Goal: Navigation & Orientation: Find specific page/section

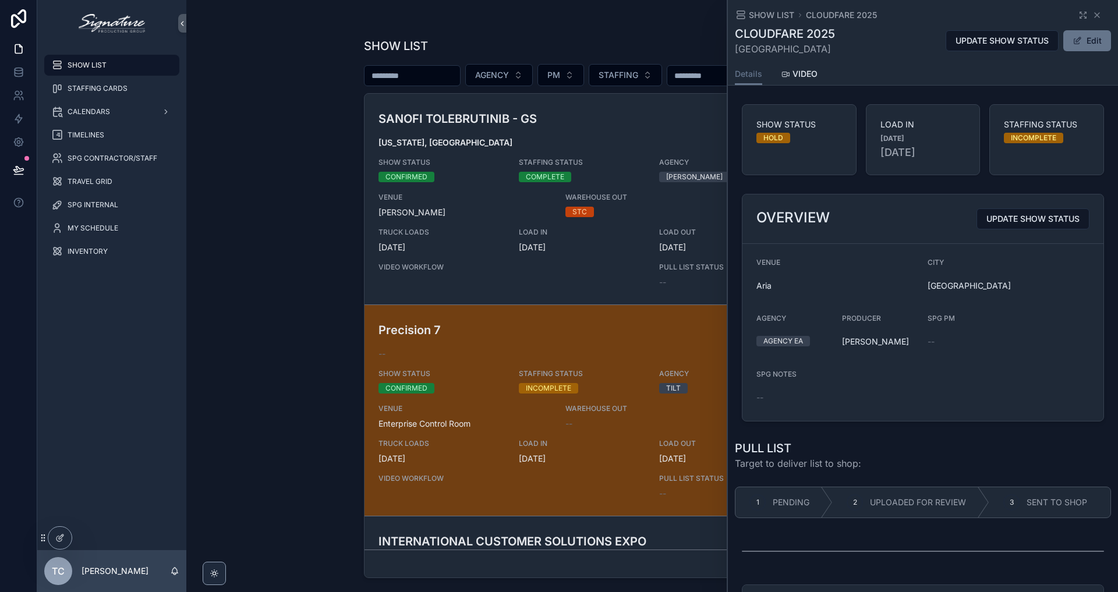
scroll to position [2105, 0]
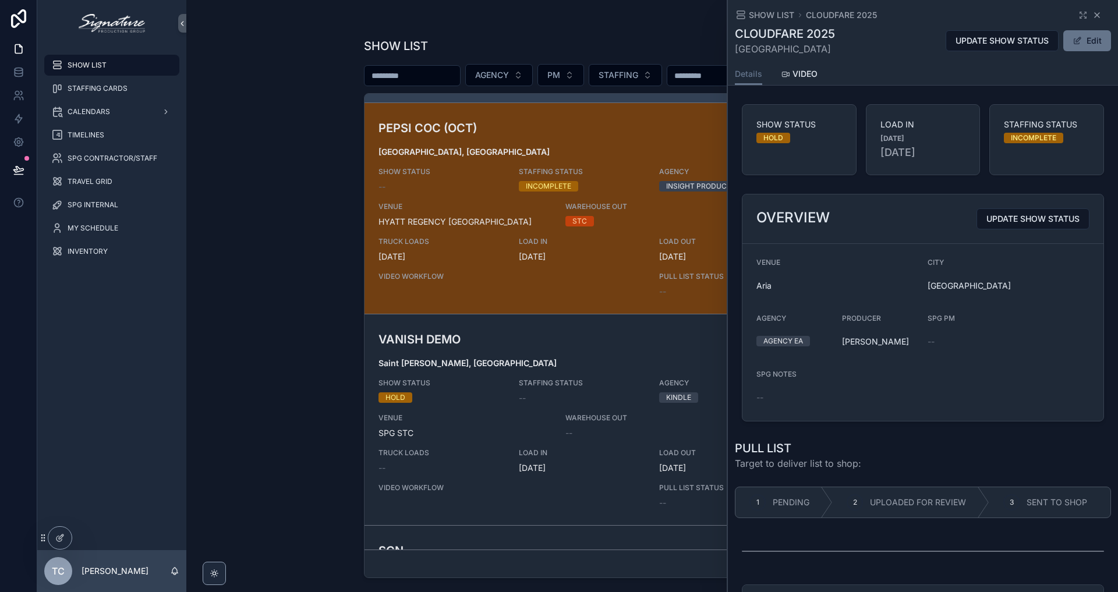
click at [1093, 15] on icon "scrollable content" at bounding box center [1097, 14] width 9 height 9
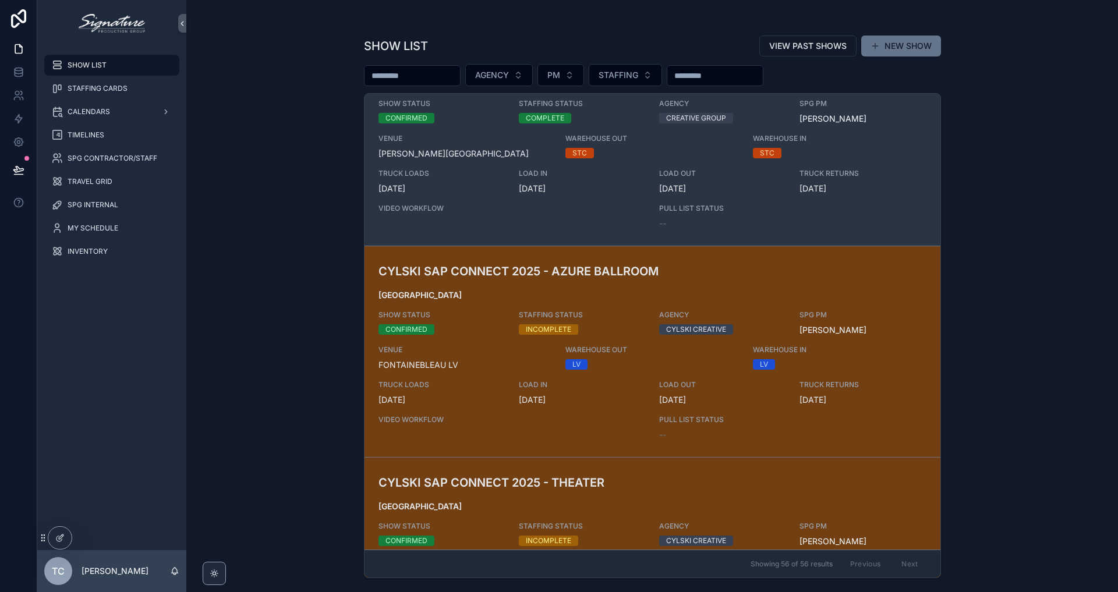
scroll to position [525, 0]
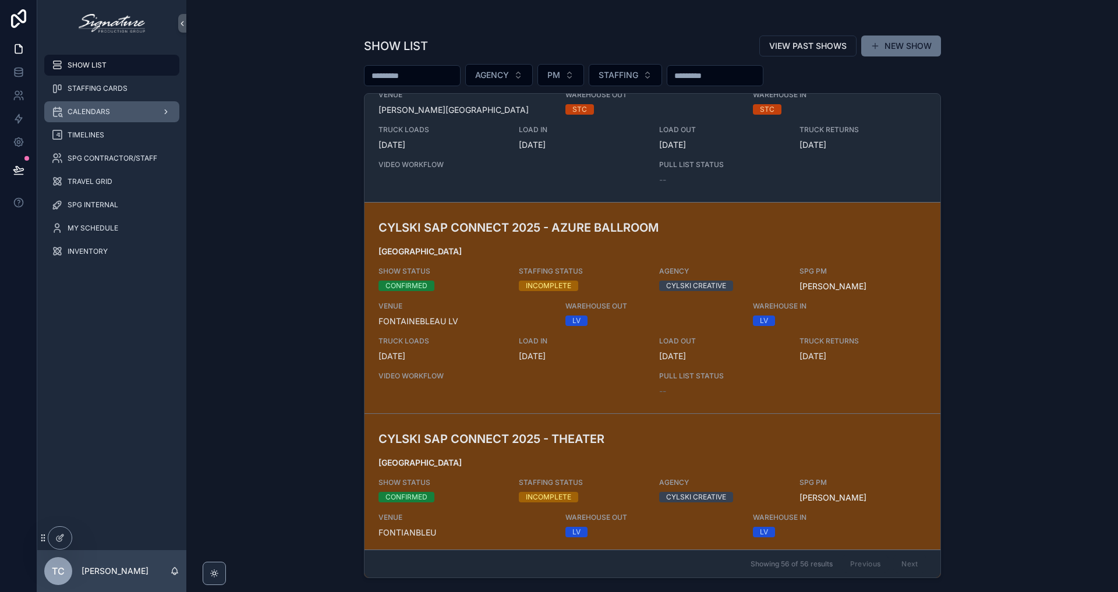
click at [109, 111] on div "CALENDARS" at bounding box center [111, 112] width 121 height 19
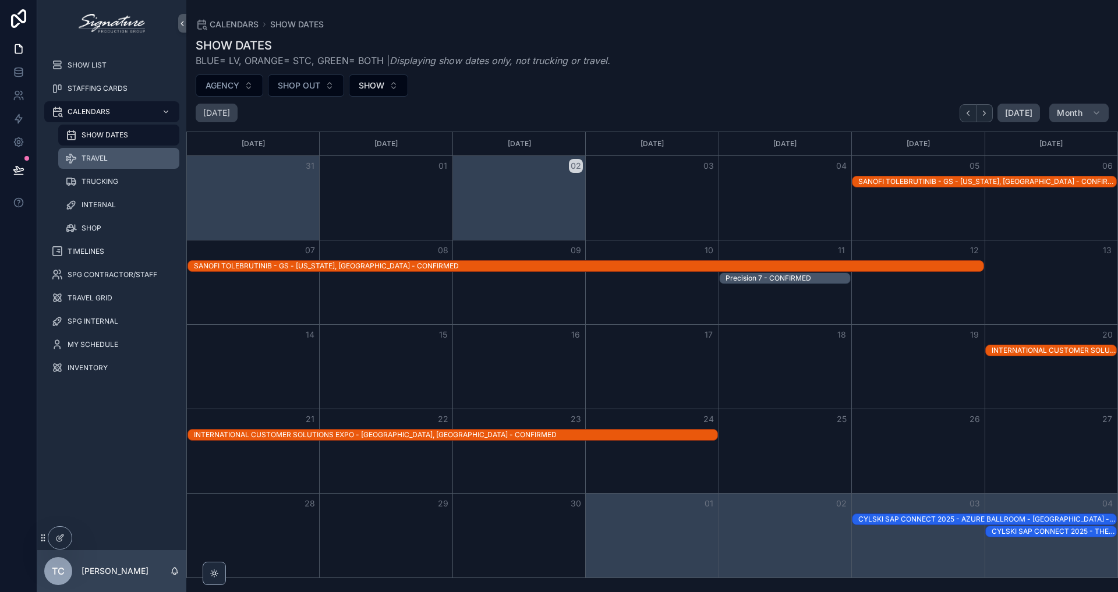
click at [125, 162] on div "TRAVEL" at bounding box center [118, 158] width 107 height 19
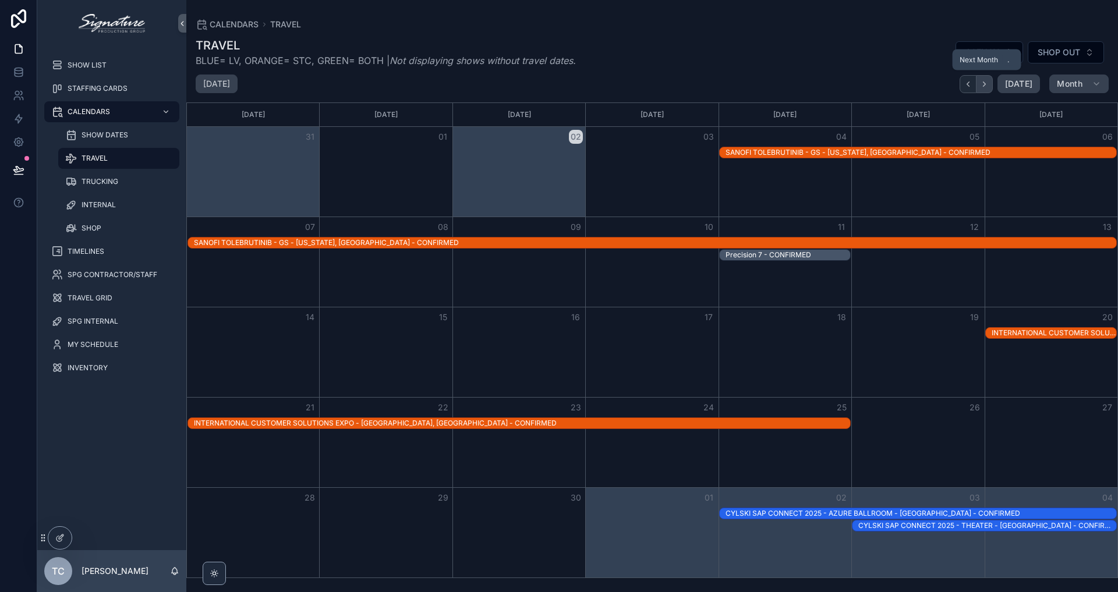
click at [984, 84] on icon "Next" at bounding box center [984, 84] width 9 height 9
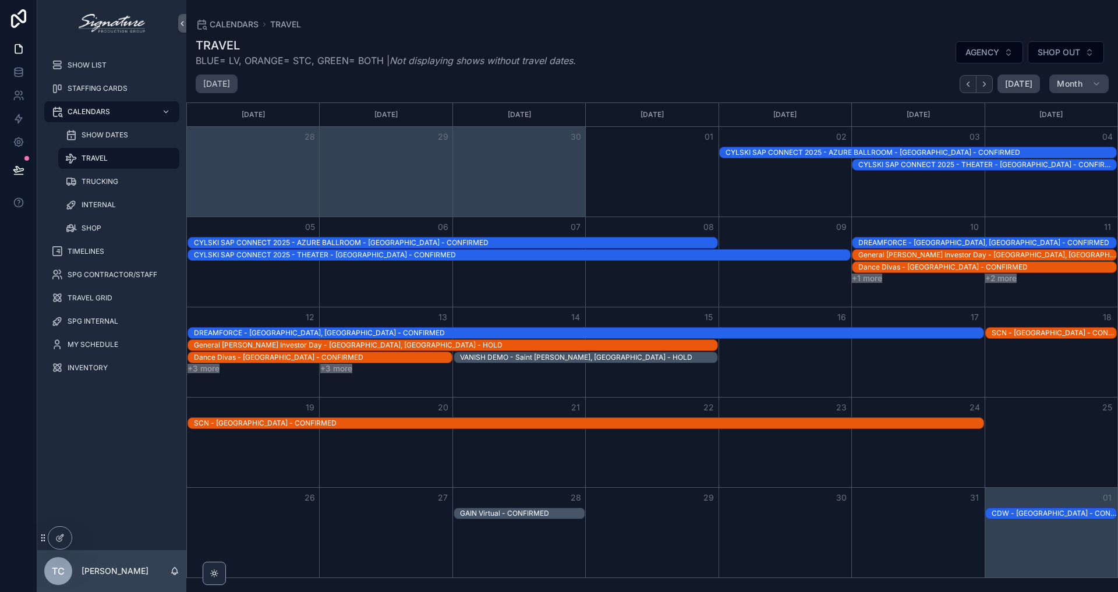
click at [984, 84] on icon "Next" at bounding box center [984, 84] width 9 height 9
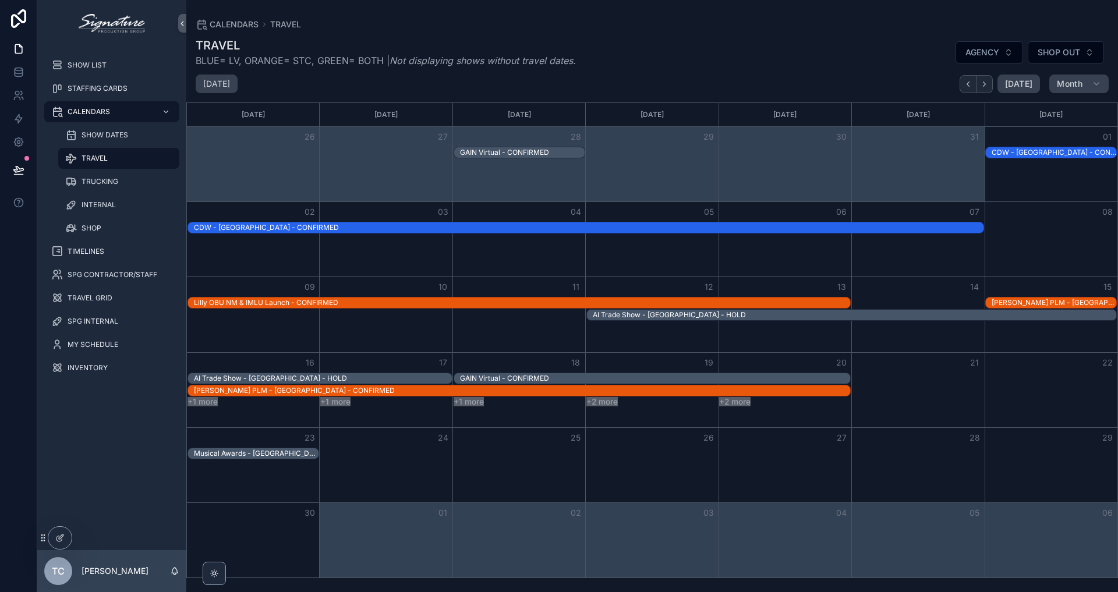
click at [385, 224] on div "CDW - [GEOGRAPHIC_DATA] - CONFIRMED" at bounding box center [589, 227] width 790 height 9
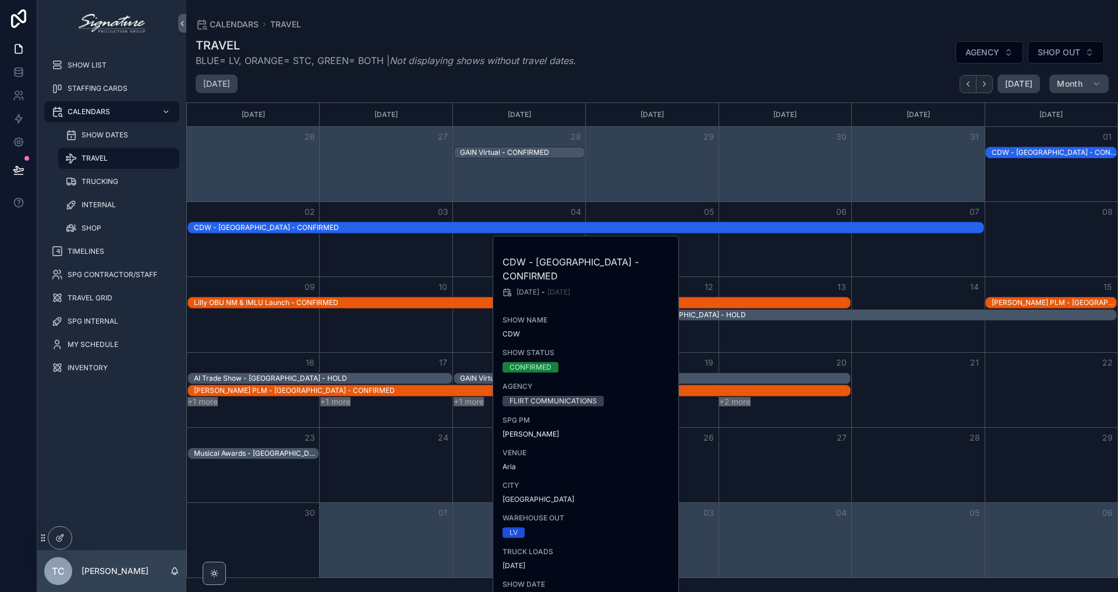
click at [690, 224] on div "CDW - [GEOGRAPHIC_DATA] - CONFIRMED" at bounding box center [589, 227] width 790 height 9
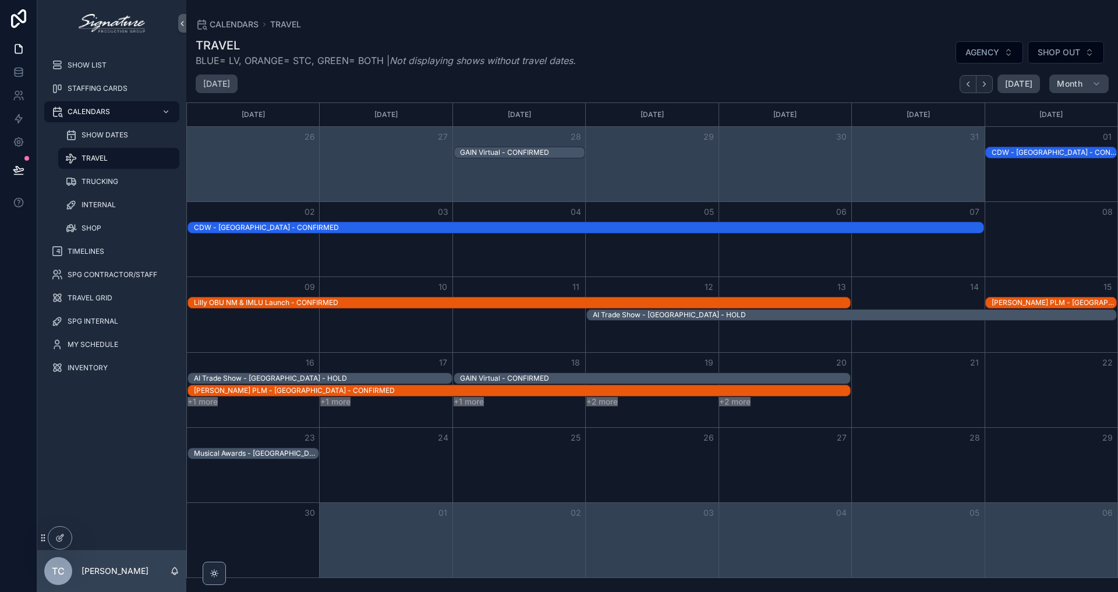
click at [690, 226] on div "CDW - [GEOGRAPHIC_DATA] - CONFIRMED" at bounding box center [589, 227] width 790 height 9
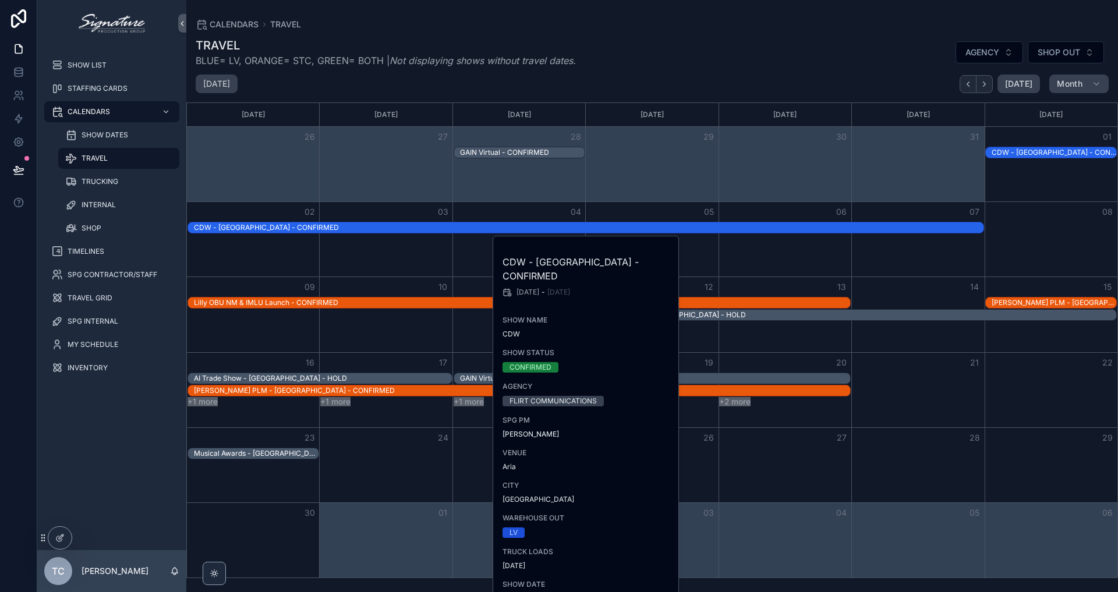
click at [693, 223] on div "CDW - [GEOGRAPHIC_DATA] - CONFIRMED" at bounding box center [589, 227] width 790 height 9
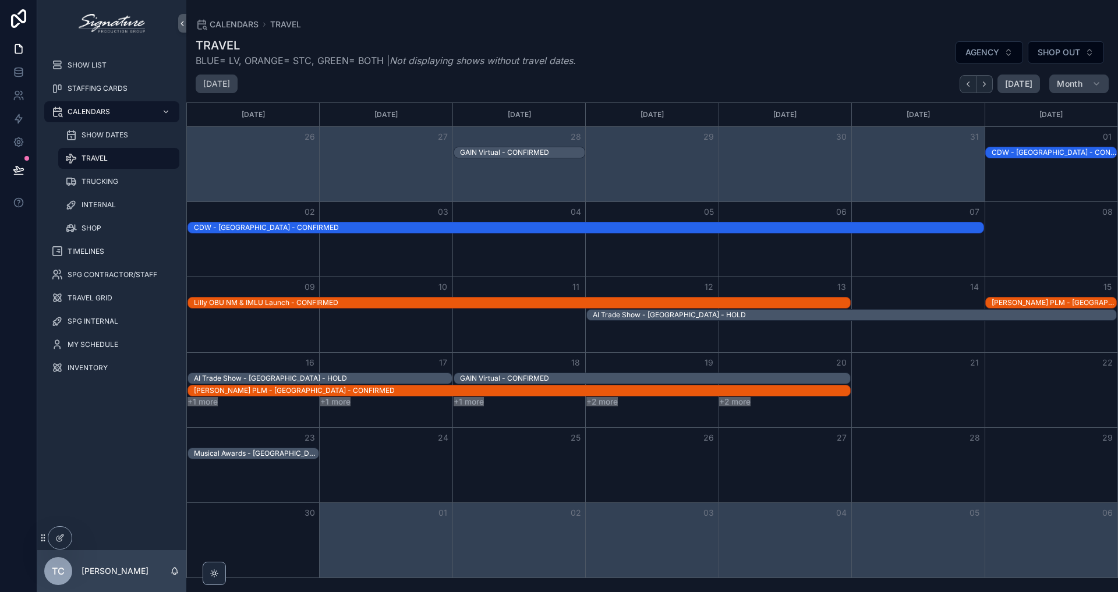
click at [692, 224] on div "CDW - [GEOGRAPHIC_DATA] - CONFIRMED" at bounding box center [589, 227] width 790 height 9
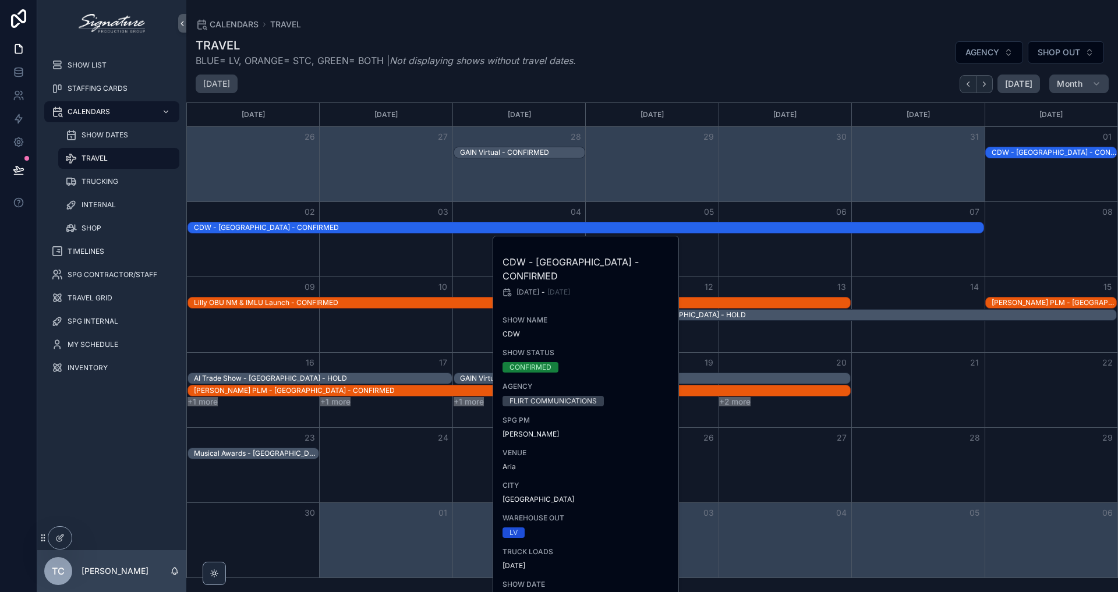
click at [690, 227] on div "CDW - [GEOGRAPHIC_DATA] - CONFIRMED" at bounding box center [589, 227] width 790 height 9
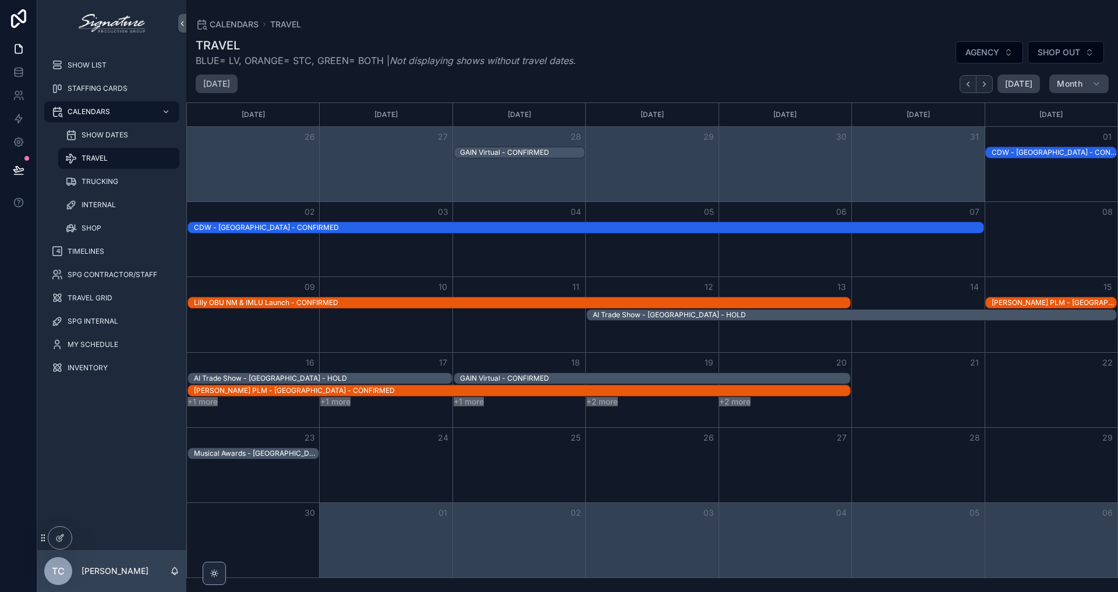
click at [1004, 149] on div "CDW - [GEOGRAPHIC_DATA] - CONFIRMED" at bounding box center [1054, 152] width 125 height 9
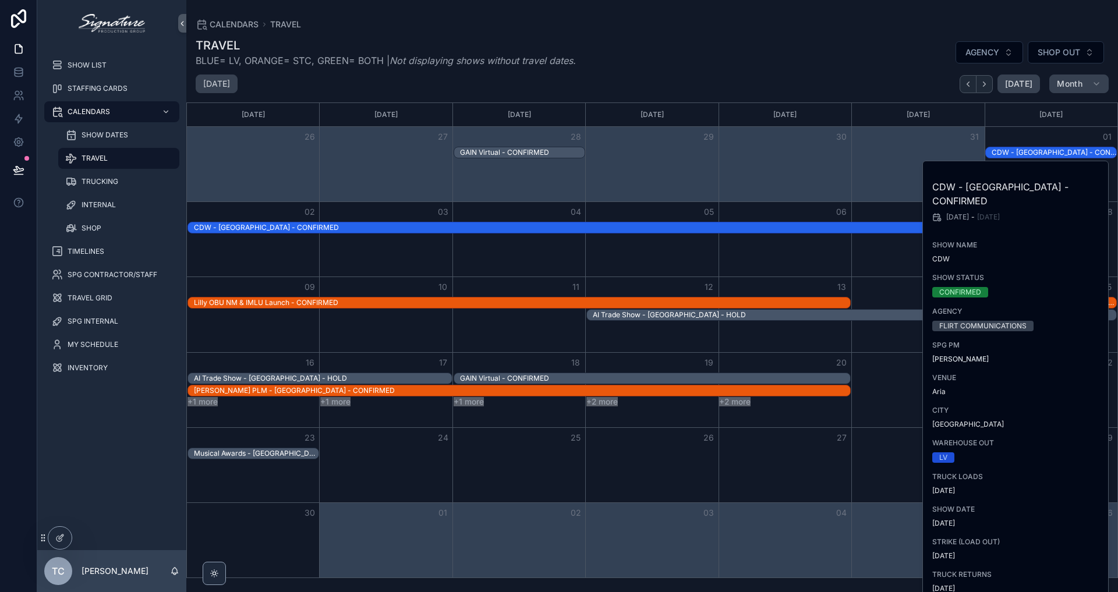
click at [559, 200] on div "Month View" at bounding box center [519, 164] width 133 height 75
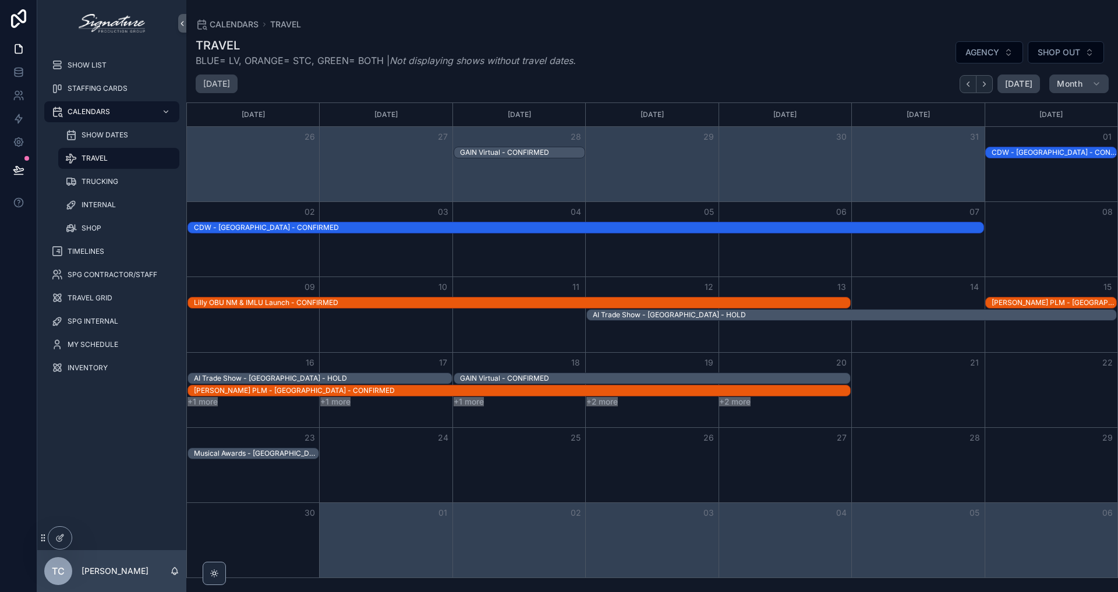
click at [298, 232] on div "CDW - [GEOGRAPHIC_DATA] - CONFIRMED" at bounding box center [589, 227] width 790 height 9
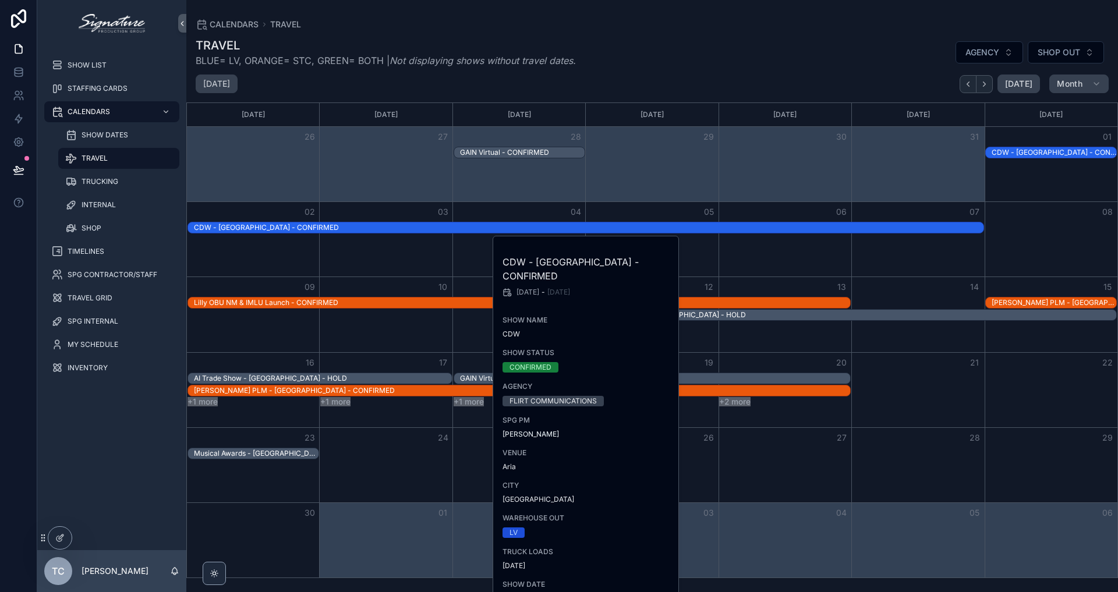
click at [367, 174] on div "Month View" at bounding box center [385, 164] width 133 height 75
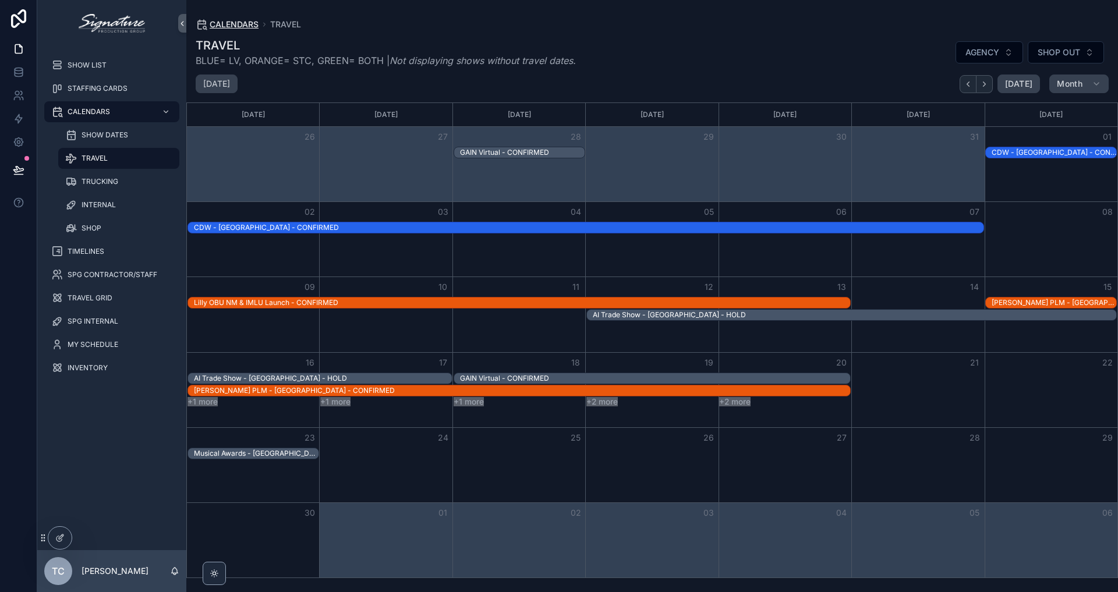
click at [242, 27] on span "CALENDARS" at bounding box center [234, 25] width 49 height 12
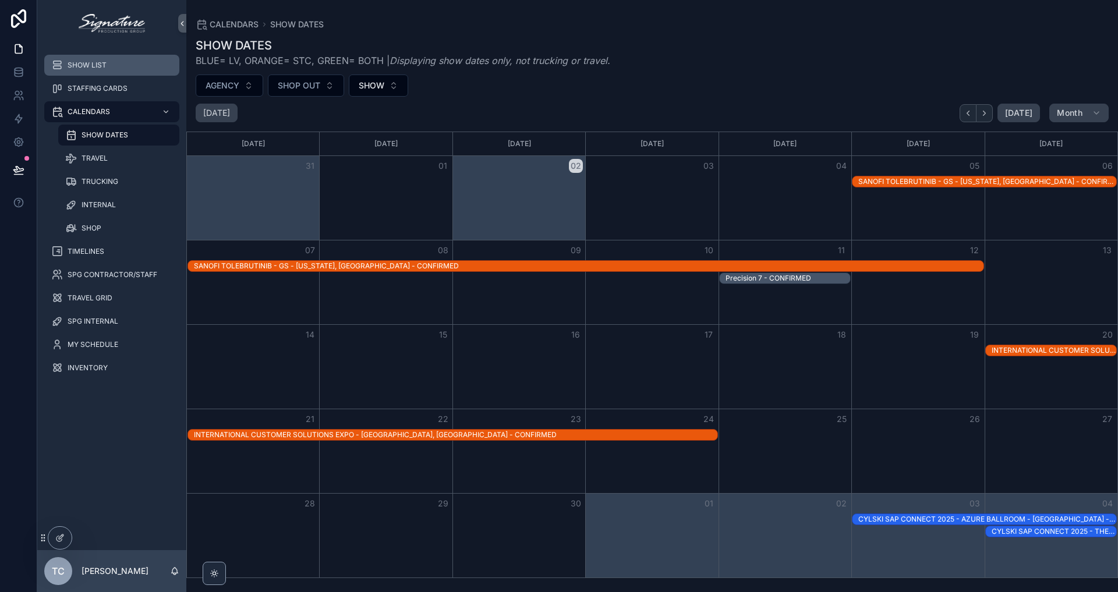
click at [112, 69] on div "SHOW LIST" at bounding box center [111, 65] width 121 height 19
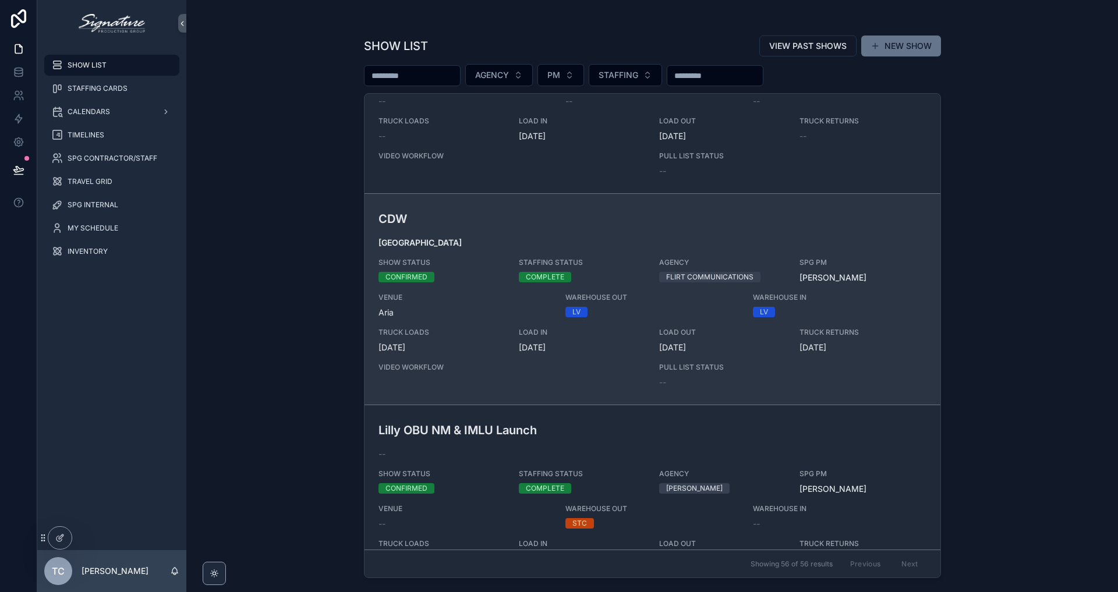
scroll to position [2874, 0]
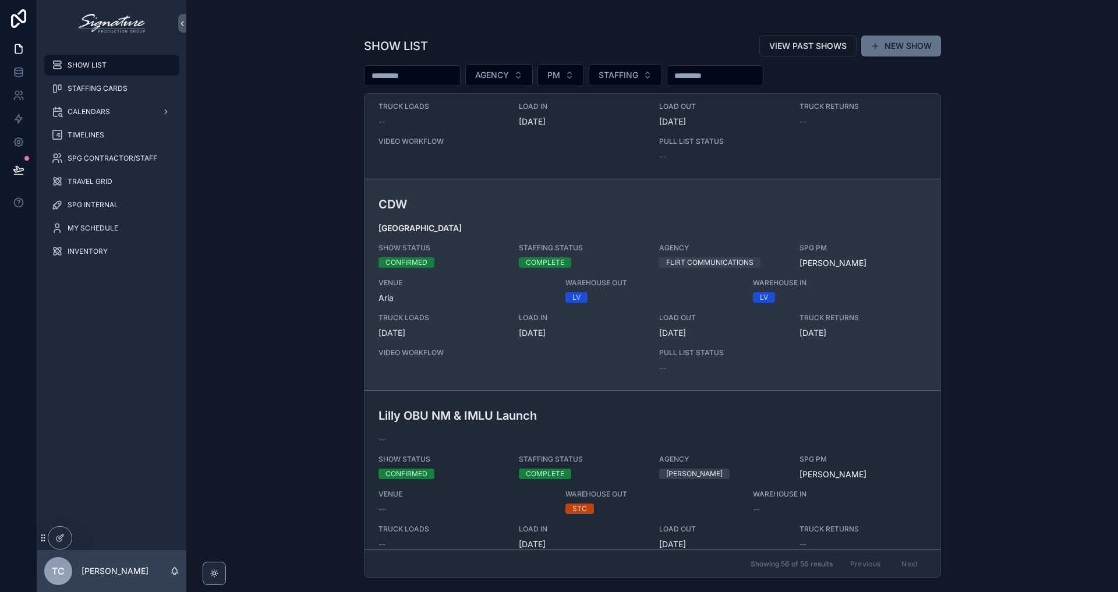
click at [495, 303] on span "Aria" at bounding box center [466, 298] width 174 height 12
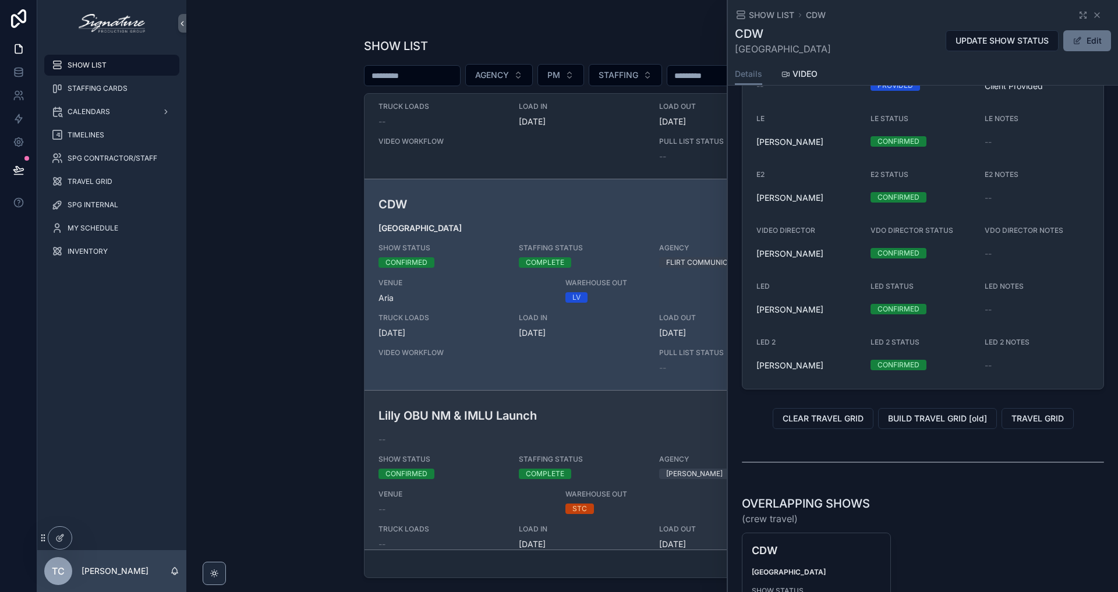
scroll to position [3090, 0]
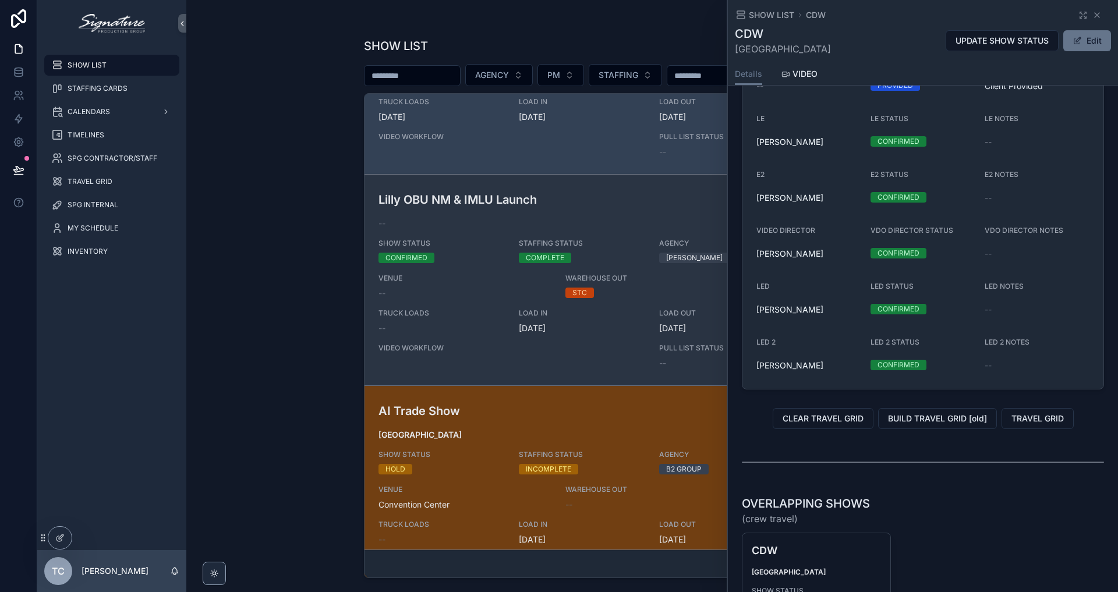
click at [490, 246] on span "SHOW STATUS" at bounding box center [442, 243] width 126 height 9
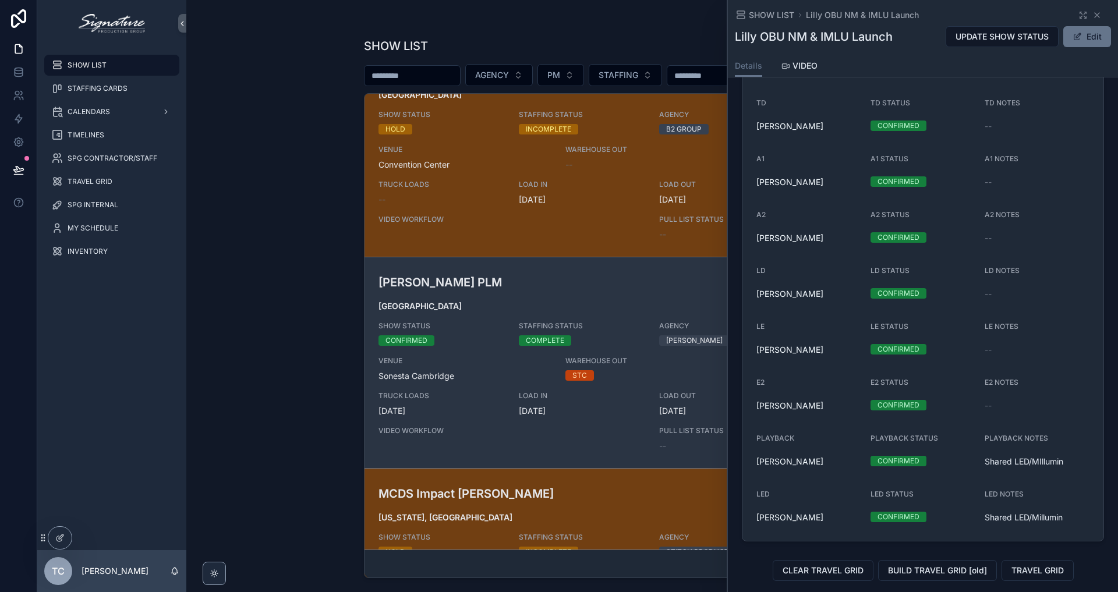
scroll to position [3509, 0]
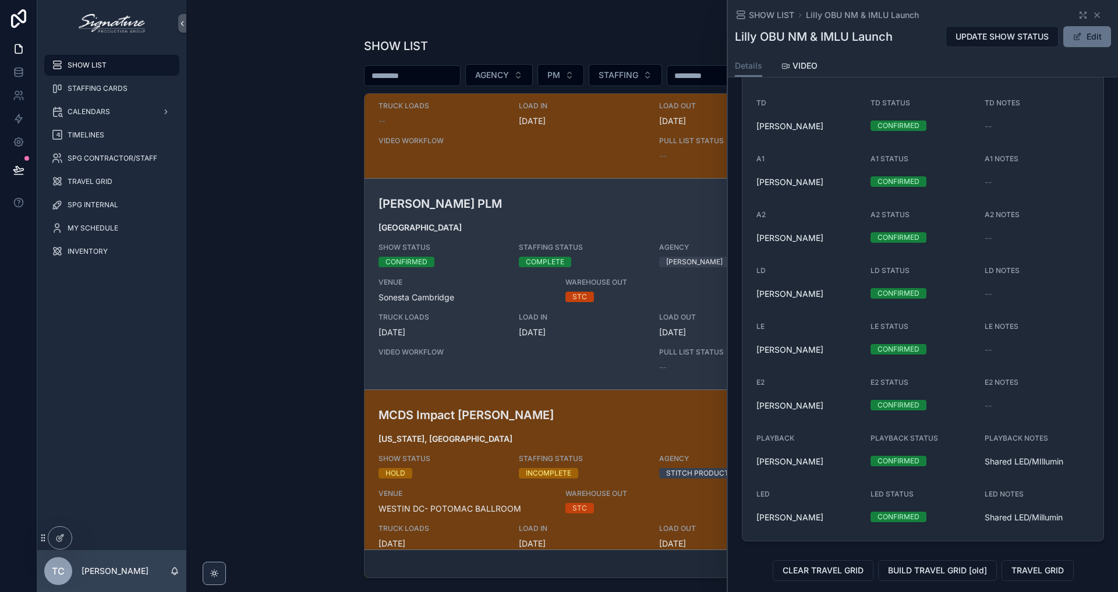
click at [486, 309] on div "[PERSON_NAME] PLM Boston SHOW STATUS CONFIRMED STAFFING STATUS COMPLETE AGENCY …" at bounding box center [653, 284] width 548 height 178
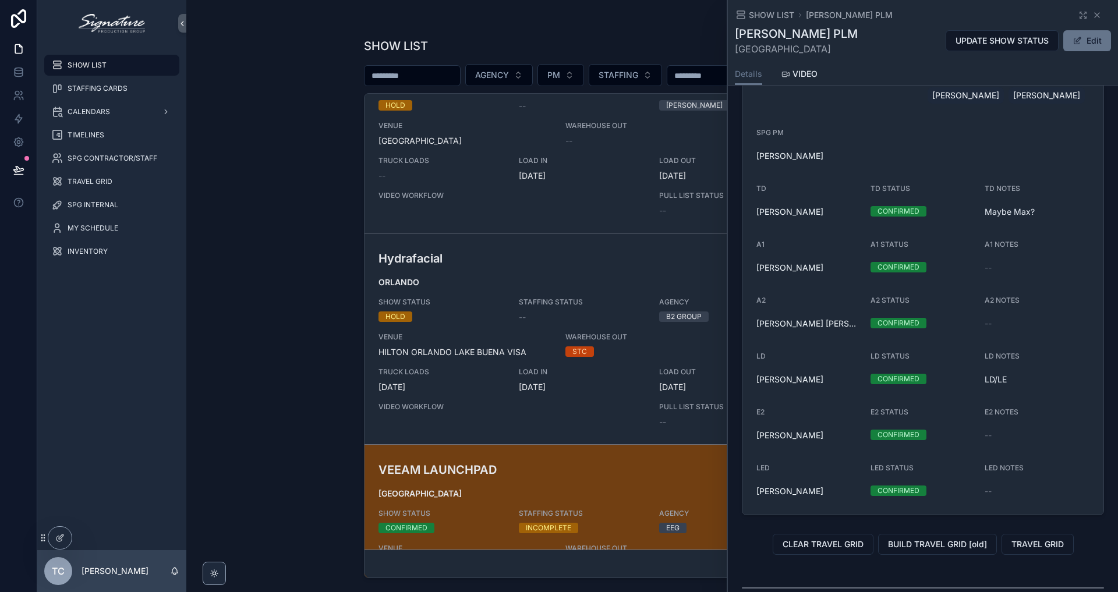
scroll to position [4037, 0]
